Goal: Task Accomplishment & Management: Use online tool/utility

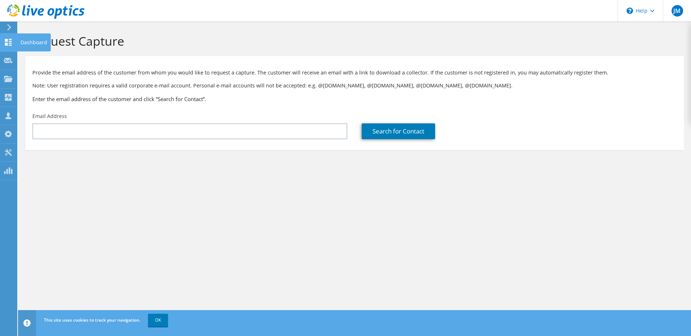
click at [24, 42] on div "Dashboard" at bounding box center [34, 42] width 34 height 18
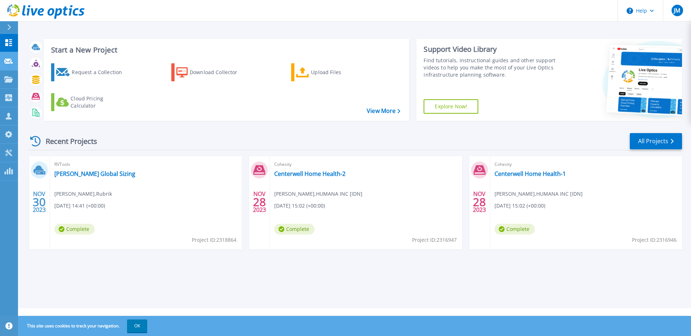
click at [8, 60] on icon at bounding box center [8, 61] width 9 height 5
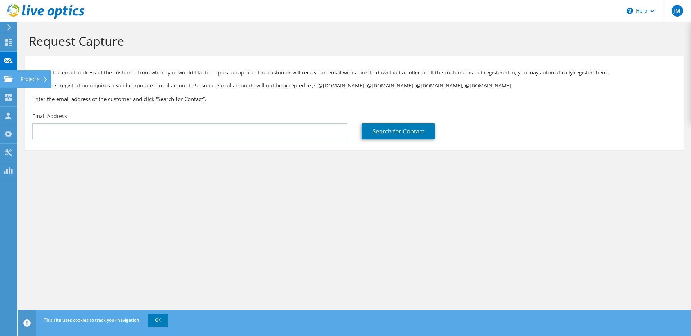
click at [6, 77] on use at bounding box center [8, 79] width 9 height 6
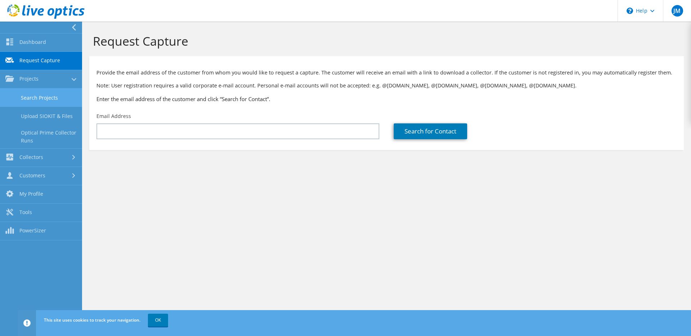
click at [26, 101] on link "Search Projects" at bounding box center [41, 98] width 82 height 18
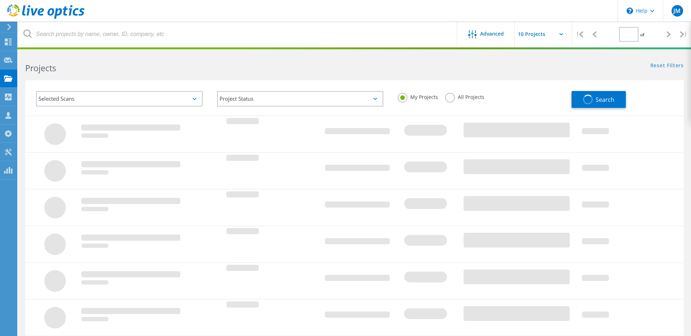
type input "1"
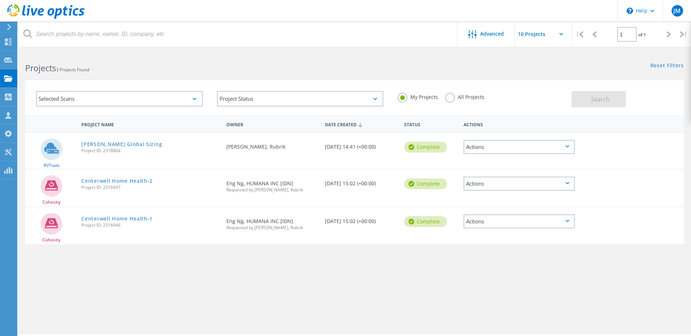
click at [122, 101] on div "Selected Scans" at bounding box center [119, 98] width 167 height 15
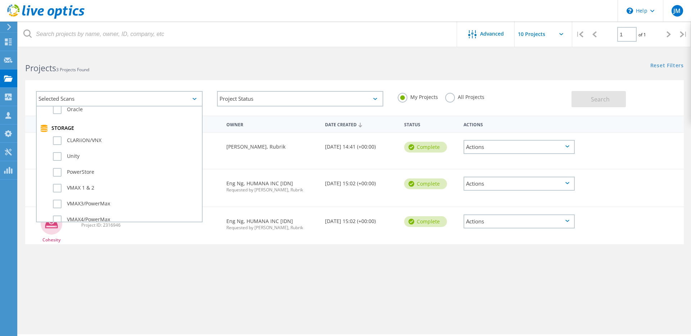
scroll to position [148, 0]
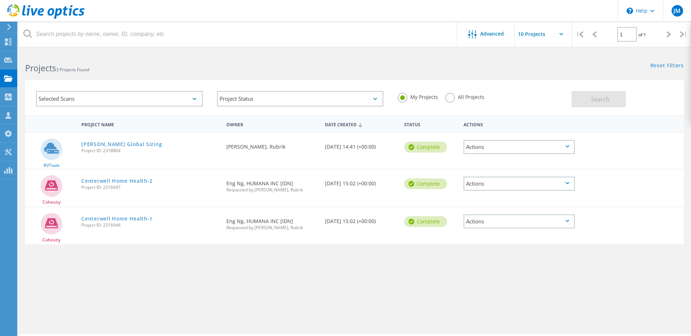
click at [548, 33] on input "text" at bounding box center [551, 34] width 72 height 25
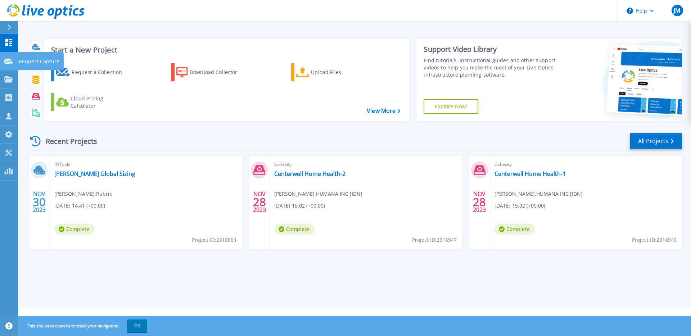
click at [13, 66] on link "Request Capture Request Capture" at bounding box center [9, 61] width 18 height 18
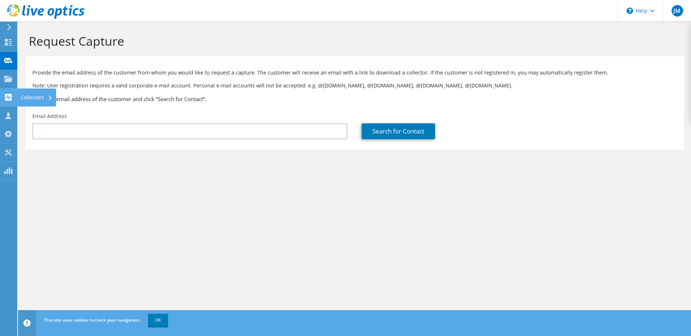
click at [11, 99] on use at bounding box center [8, 97] width 7 height 7
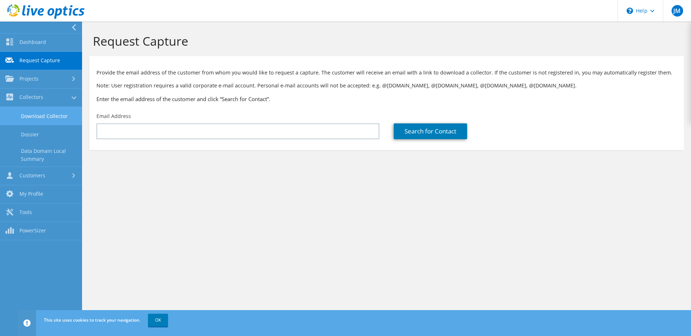
click at [42, 108] on link "Download Collector" at bounding box center [41, 116] width 82 height 18
